Goal: Transaction & Acquisition: Purchase product/service

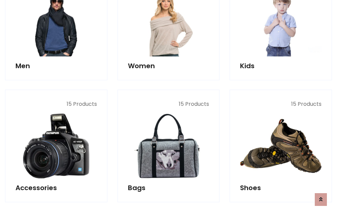
scroll to position [225, 0]
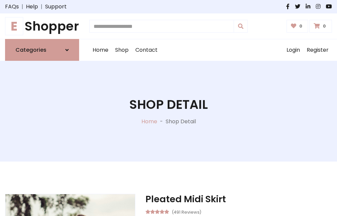
click at [42, 26] on h1 "E Shopper" at bounding box center [42, 26] width 74 height 15
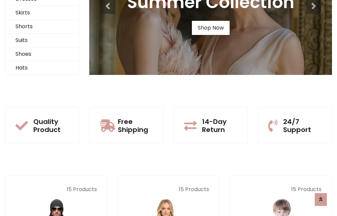
scroll to position [65, 0]
